Goal: Entertainment & Leisure: Consume media (video, audio)

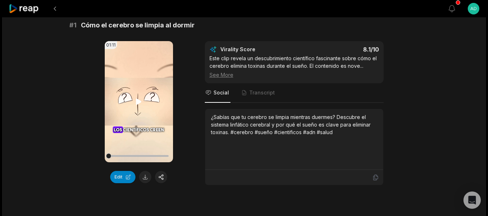
scroll to position [72, 0]
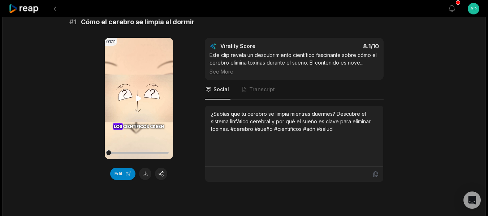
click at [136, 95] on icon at bounding box center [138, 98] width 9 height 9
click at [146, 94] on video "Your browser does not support mp4 format." at bounding box center [139, 98] width 68 height 121
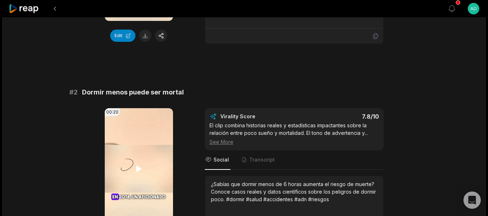
scroll to position [217, 0]
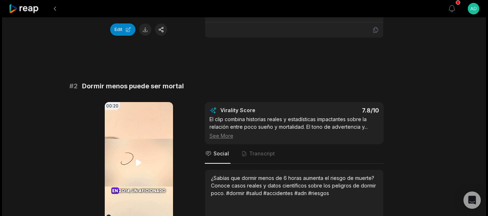
click at [130, 162] on video "Your browser does not support mp4 format." at bounding box center [139, 162] width 68 height 121
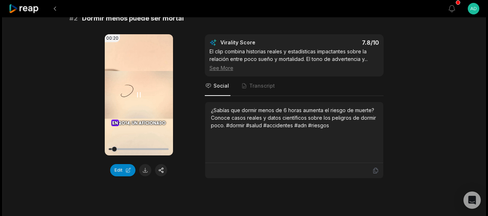
scroll to position [289, 0]
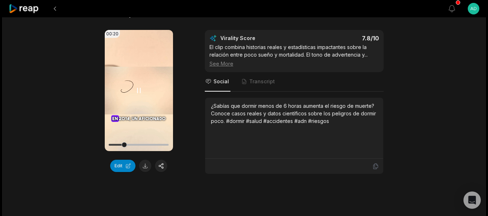
click at [130, 146] on div at bounding box center [139, 145] width 60 height 13
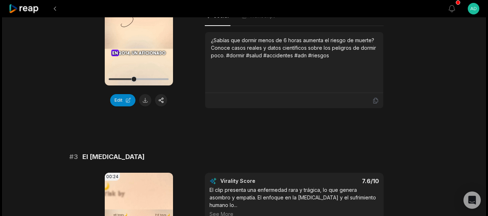
scroll to position [433, 0]
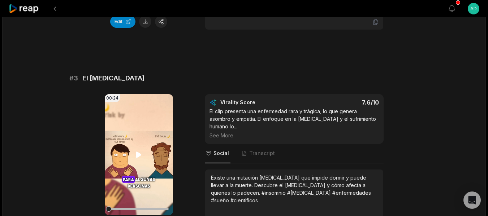
click at [137, 157] on icon at bounding box center [138, 155] width 5 height 6
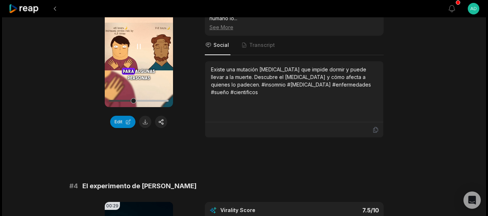
scroll to position [506, 0]
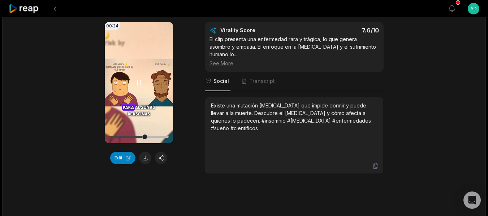
click at [142, 81] on icon at bounding box center [138, 82] width 9 height 9
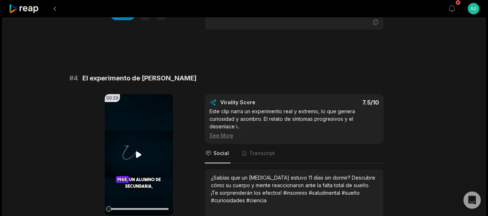
scroll to position [650, 0]
click at [141, 150] on icon at bounding box center [138, 154] width 9 height 9
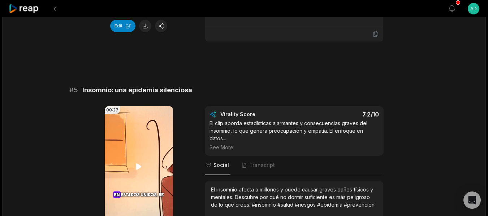
scroll to position [867, 0]
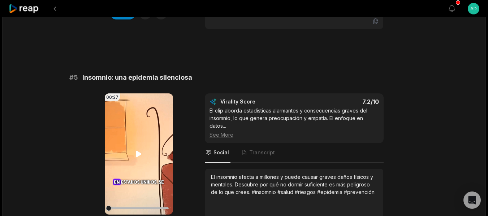
click at [136, 151] on icon at bounding box center [138, 154] width 5 height 6
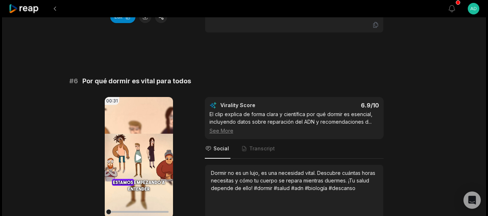
scroll to position [1084, 0]
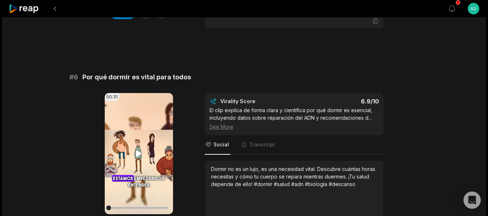
click at [135, 150] on icon at bounding box center [138, 154] width 9 height 9
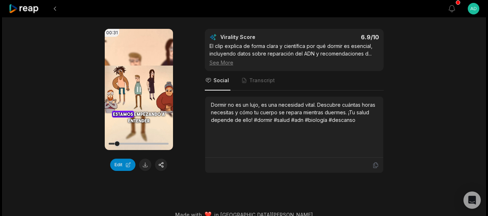
scroll to position [1152, 0]
